Goal: Transaction & Acquisition: Purchase product/service

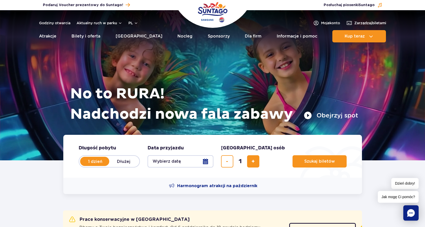
click at [209, 160] on button "Wybierz datę" at bounding box center [180, 161] width 66 height 12
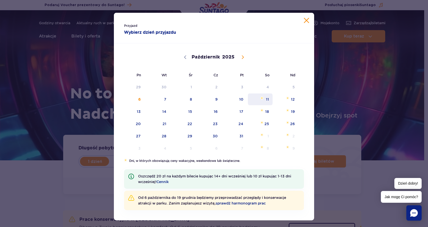
click at [266, 101] on span "11" at bounding box center [261, 99] width 26 height 12
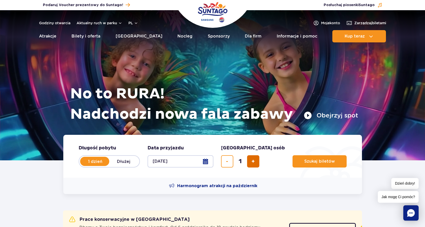
click at [250, 164] on button "dodaj bilet" at bounding box center [253, 161] width 12 height 12
type input "2"
click at [302, 161] on span "Szukaj biletów" at bounding box center [317, 161] width 31 height 5
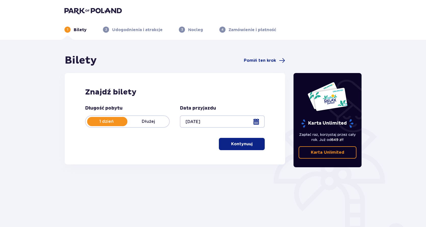
click at [245, 144] on p "Kontynuuj" at bounding box center [241, 144] width 21 height 6
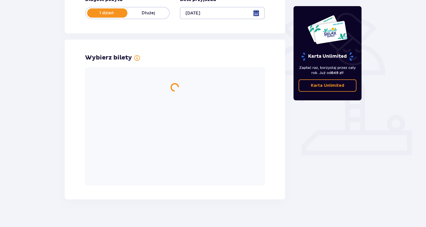
scroll to position [111, 0]
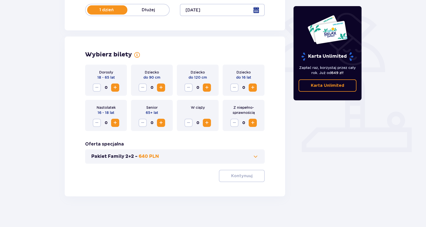
click at [116, 87] on span "Zwiększ" at bounding box center [115, 87] width 6 height 6
click at [249, 178] on button "Kontynuuj" at bounding box center [242, 176] width 46 height 12
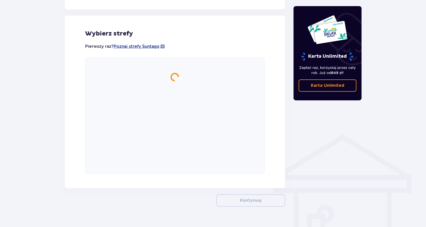
scroll to position [283, 0]
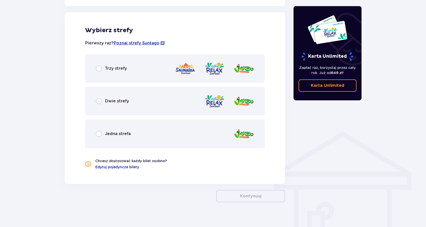
click at [98, 104] on input "radio" at bounding box center [99, 101] width 6 height 6
radio input "true"
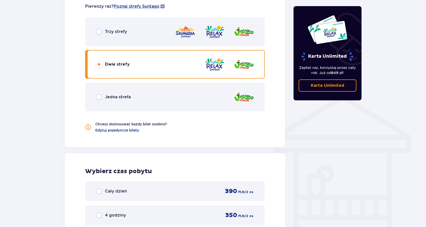
scroll to position [302, 0]
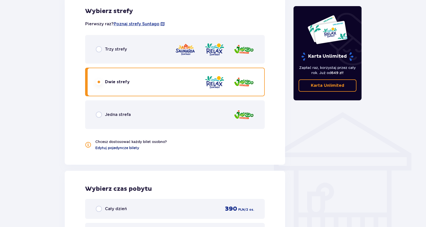
click at [103, 146] on span "Edytuj pojedyncze bilety" at bounding box center [117, 147] width 44 height 5
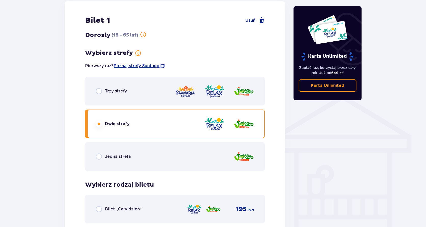
scroll to position [309, 0]
